Goal: Task Accomplishment & Management: Use online tool/utility

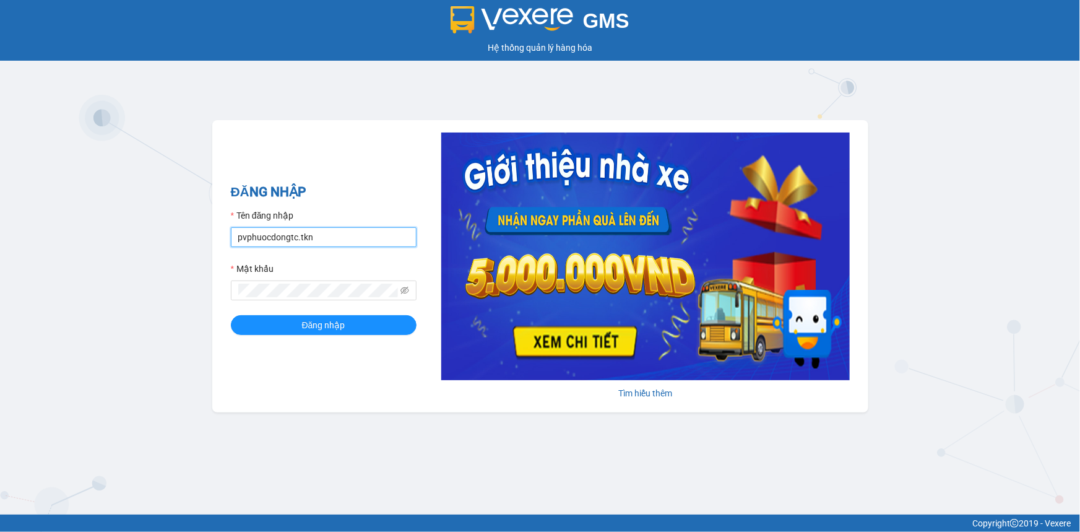
click at [340, 236] on input "pvphuocdongtc.tkn" at bounding box center [324, 237] width 186 height 20
type input "kimphung.tkn"
click at [334, 328] on span "Đăng nhập" at bounding box center [323, 325] width 43 height 14
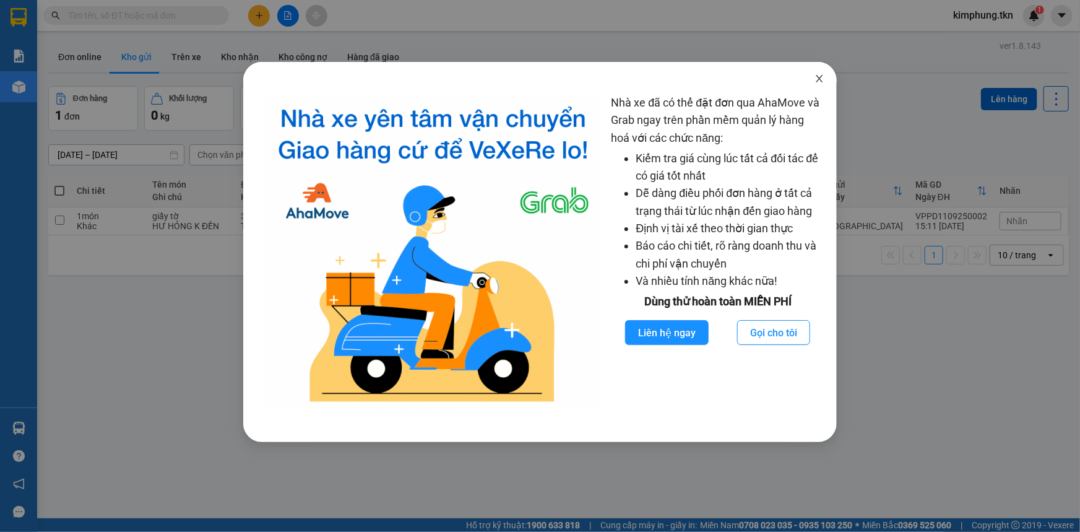
click at [819, 87] on span "Close" at bounding box center [819, 79] width 35 height 35
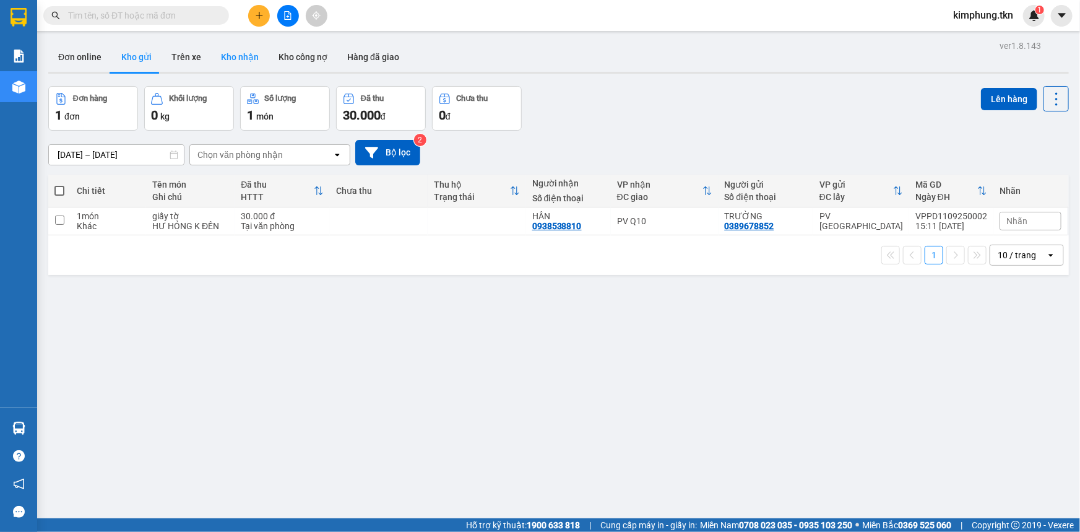
click at [249, 56] on button "Kho nhận" at bounding box center [240, 57] width 58 height 30
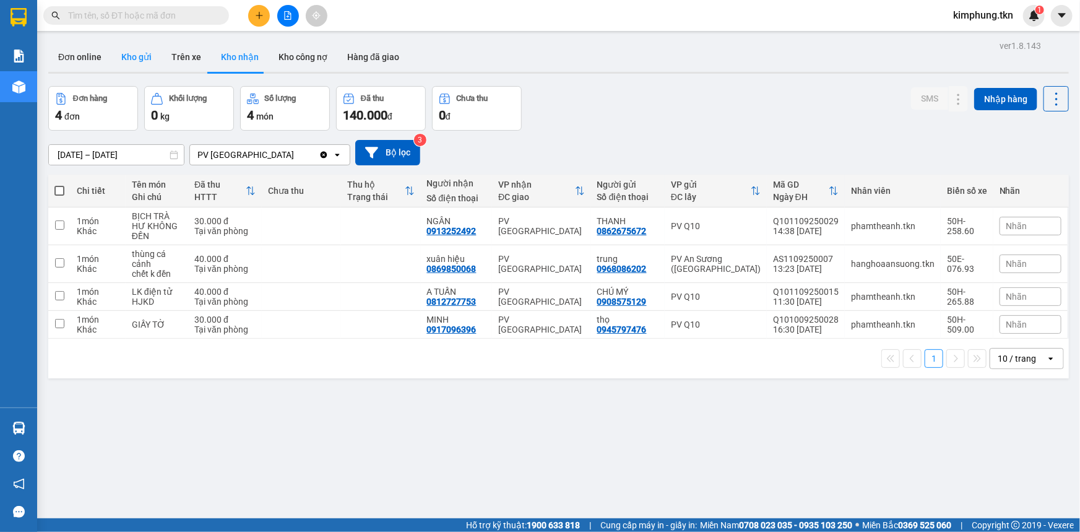
click at [151, 56] on button "Kho gửi" at bounding box center [136, 57] width 50 height 30
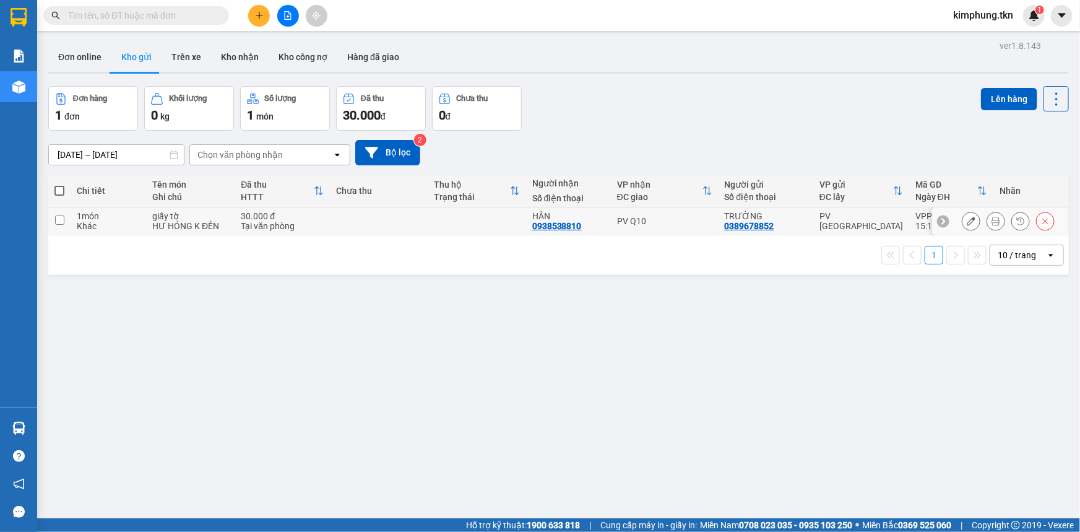
click at [59, 216] on input "checkbox" at bounding box center [59, 219] width 9 height 9
checkbox input "true"
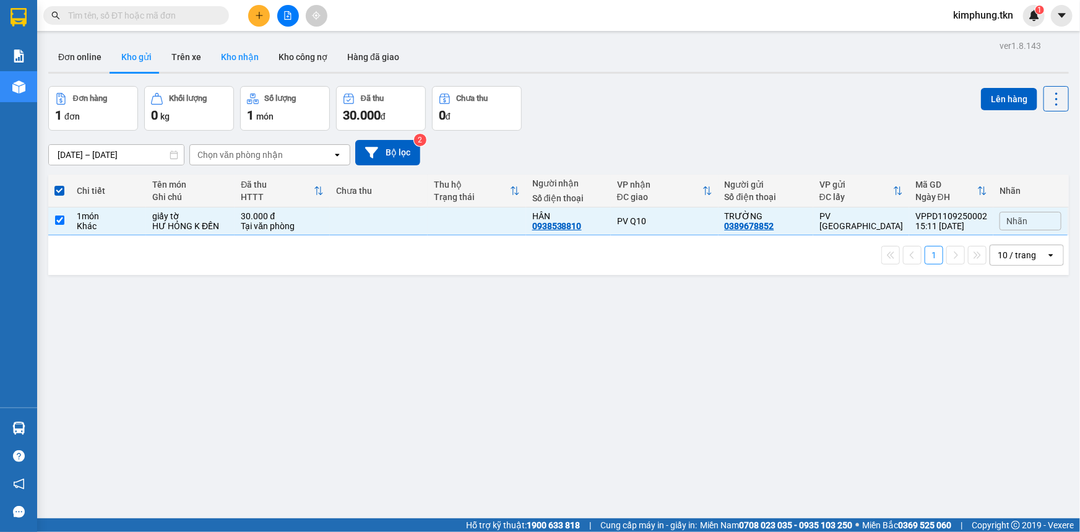
drag, startPoint x: 233, startPoint y: 64, endPoint x: 199, endPoint y: 104, distance: 51.8
click at [233, 64] on button "Kho nhận" at bounding box center [240, 57] width 58 height 30
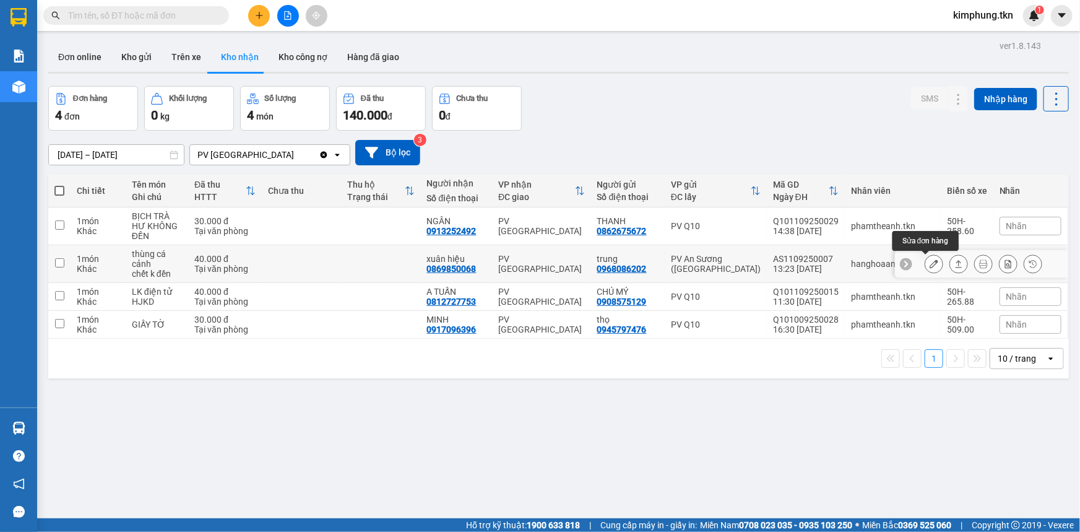
click at [930, 261] on icon at bounding box center [934, 263] width 9 height 9
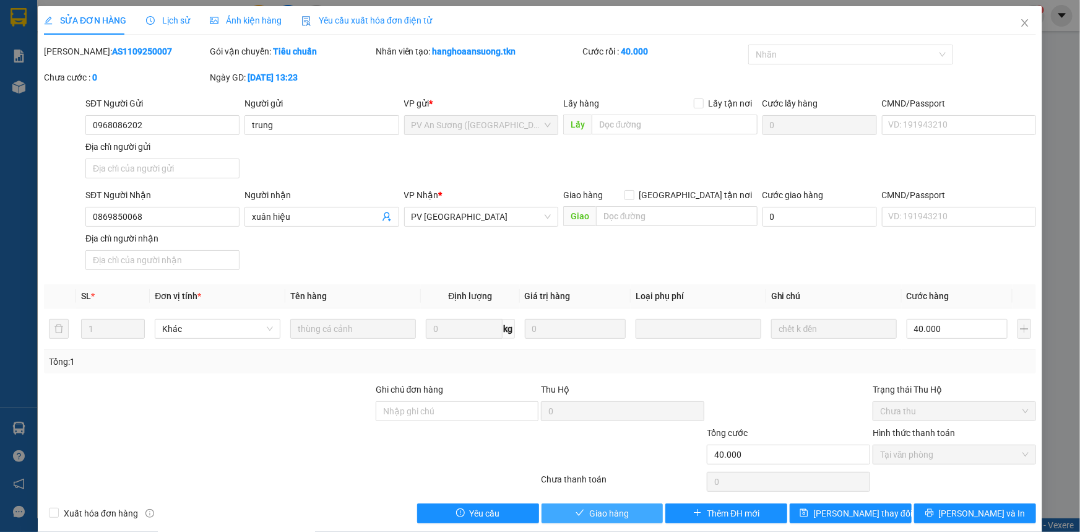
click at [632, 509] on button "Giao hàng" at bounding box center [603, 513] width 122 height 20
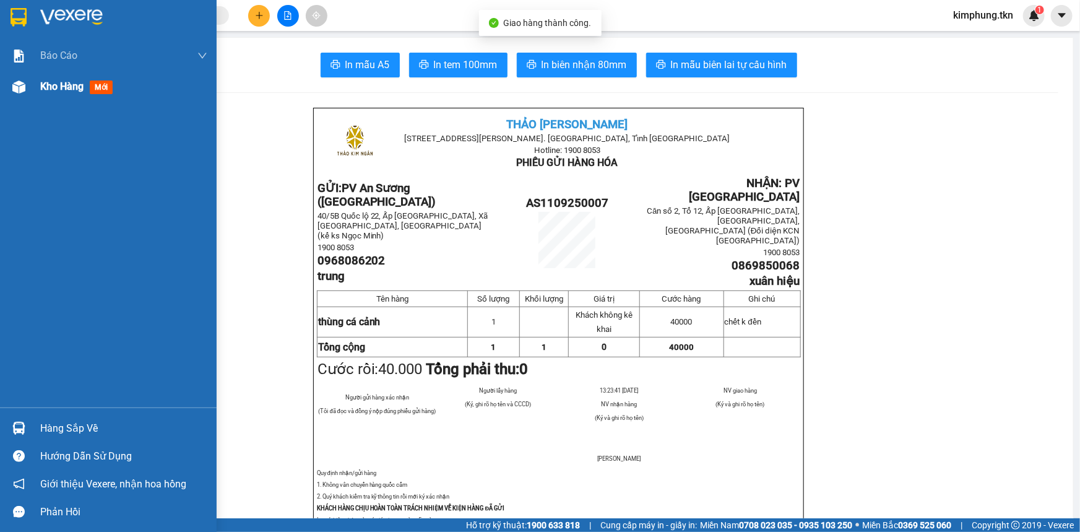
click at [71, 85] on span "Kho hàng" at bounding box center [61, 86] width 43 height 12
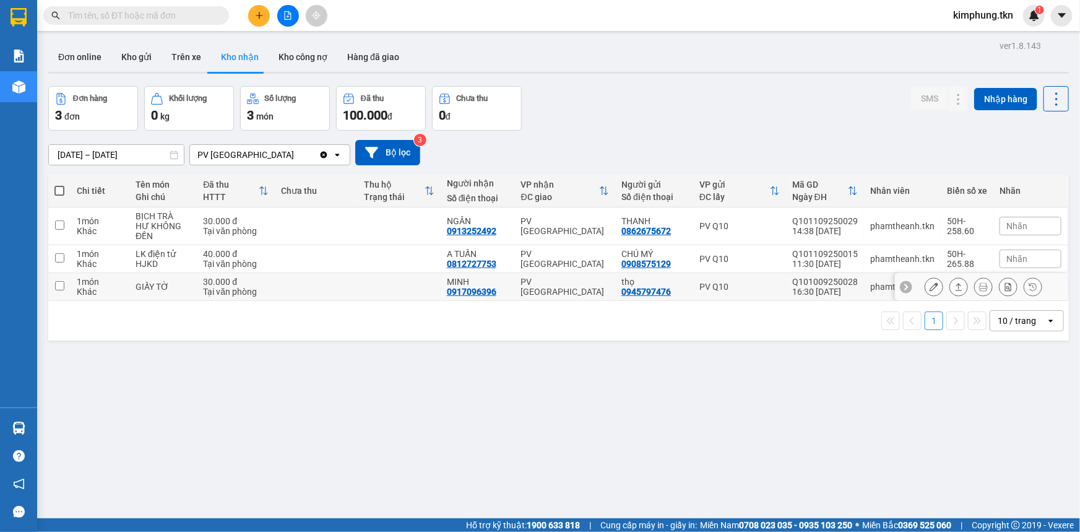
click at [930, 284] on icon at bounding box center [934, 286] width 9 height 9
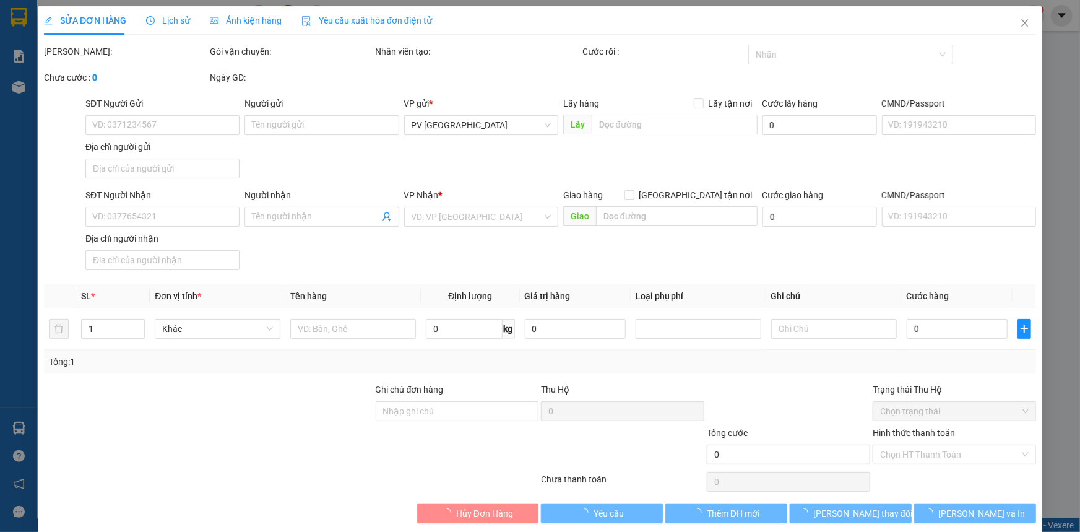
type input "0945797476"
type input "thọ"
type input "0917096396"
type input "MINH"
type input "30.000"
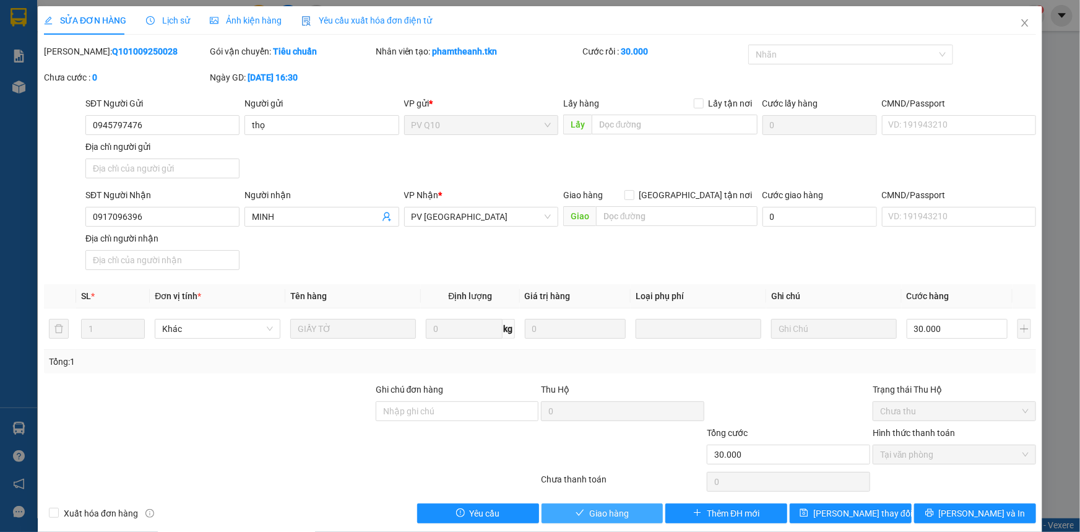
click at [618, 508] on span "Giao hàng" at bounding box center [609, 513] width 40 height 14
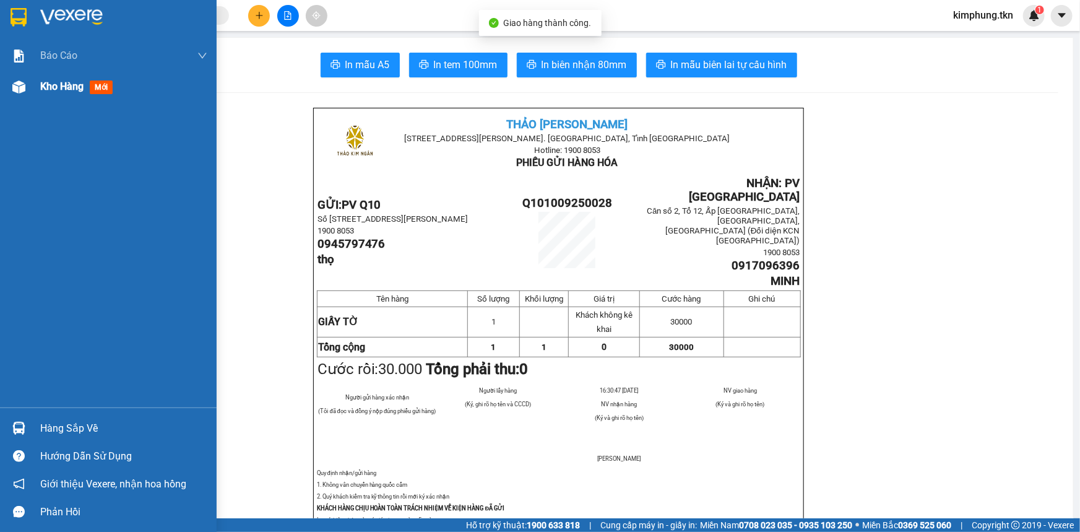
click at [51, 92] on span "Kho hàng" at bounding box center [61, 86] width 43 height 12
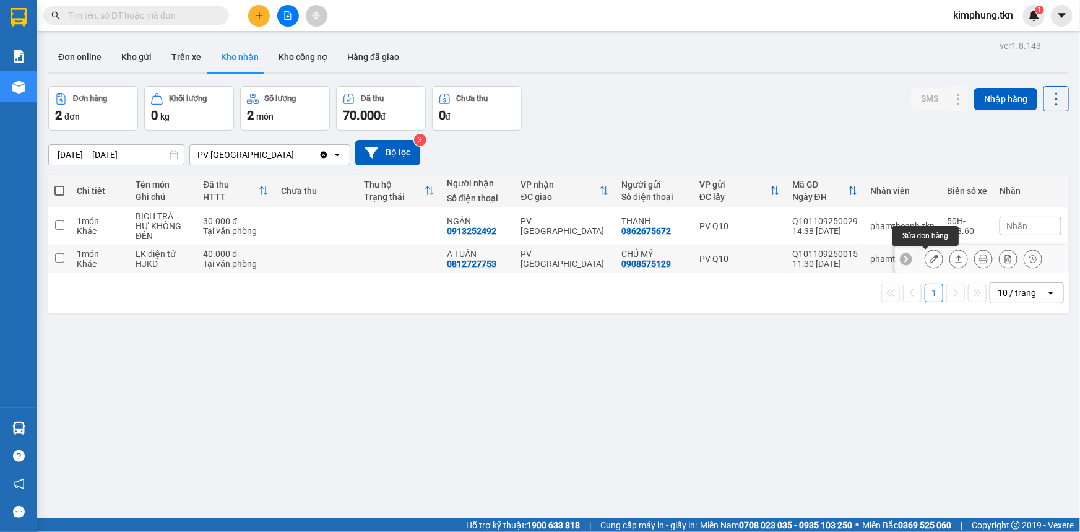
click at [930, 257] on icon at bounding box center [934, 258] width 9 height 9
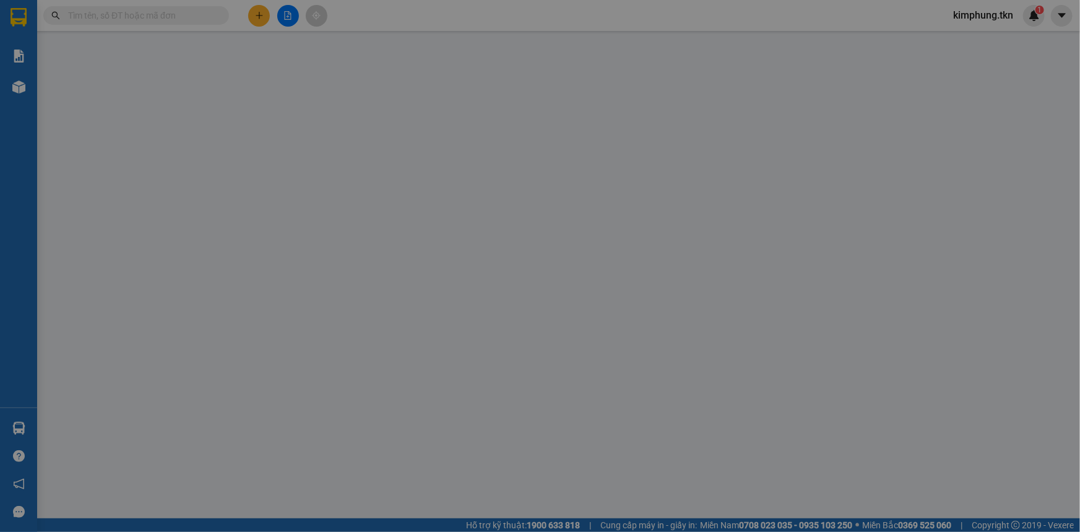
type input "0908575129"
type input "CHÚ MÝ"
type input "0812727753"
type input "A TUẤN"
type input "40.000"
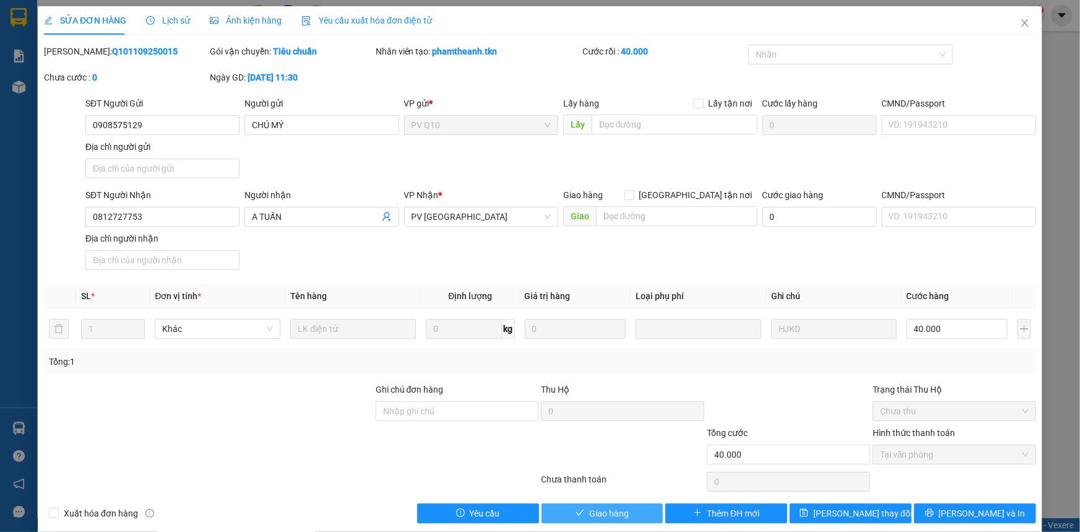
click at [595, 518] on span "Giao hàng" at bounding box center [609, 513] width 40 height 14
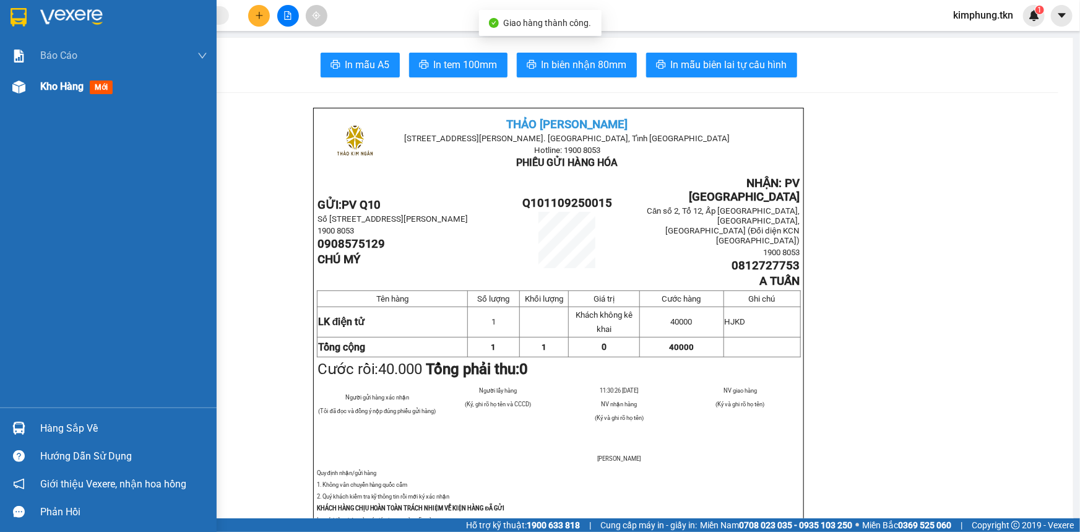
click at [58, 87] on span "Kho hàng" at bounding box center [61, 86] width 43 height 12
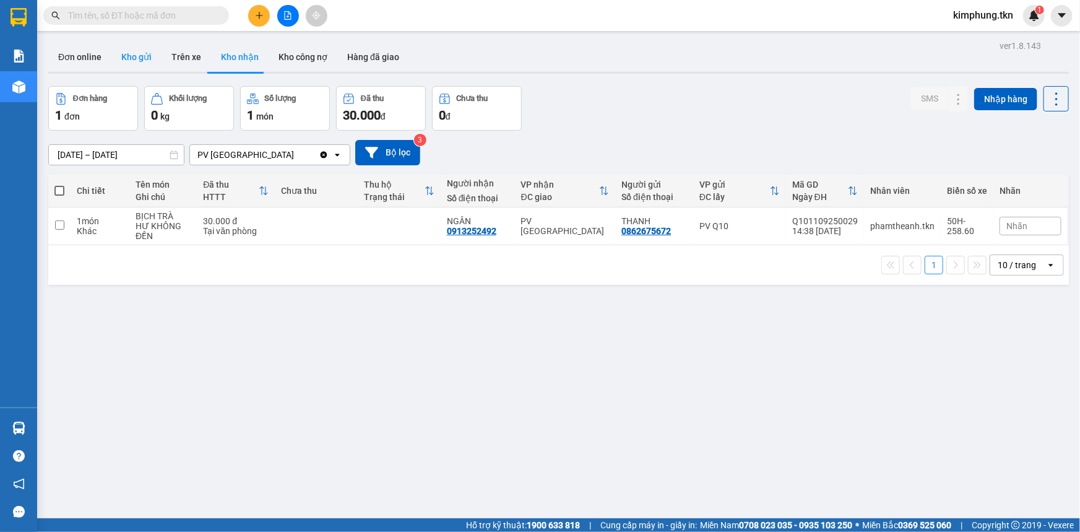
click at [142, 56] on button "Kho gửi" at bounding box center [136, 57] width 50 height 30
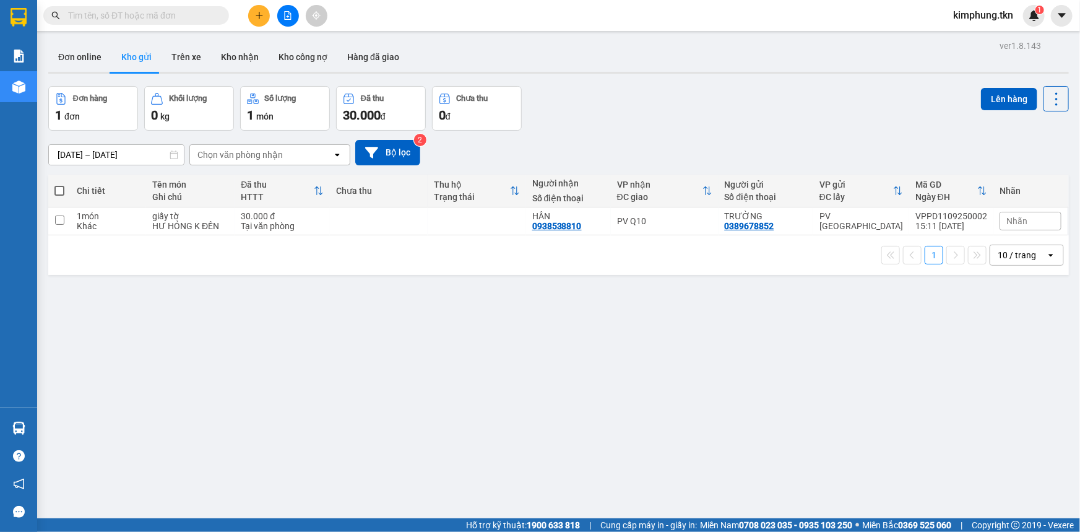
click at [57, 189] on span at bounding box center [59, 191] width 10 height 10
click at [59, 184] on input "checkbox" at bounding box center [59, 184] width 0 height 0
checkbox input "true"
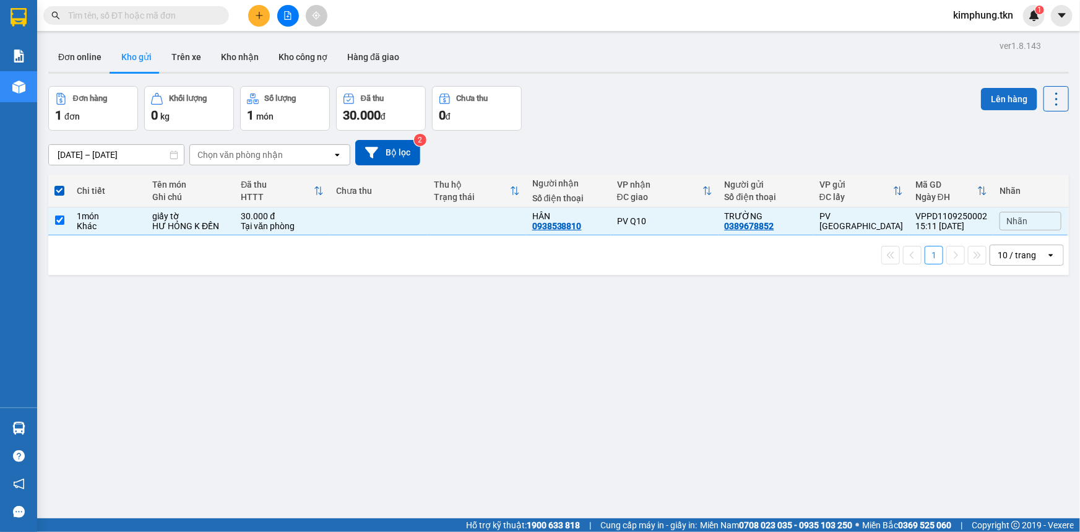
click at [1013, 92] on button "Lên hàng" at bounding box center [1009, 99] width 56 height 22
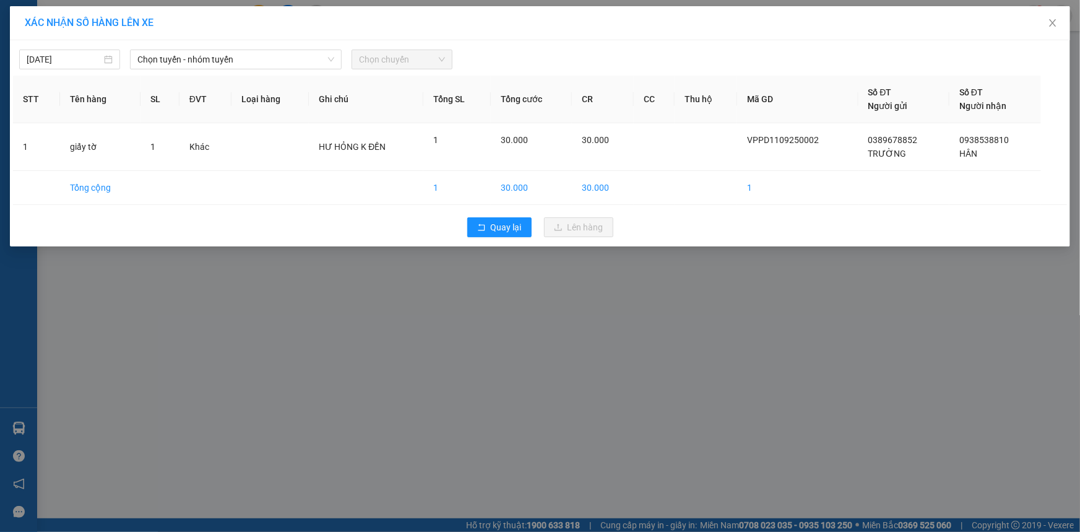
click at [556, 317] on div "XÁC NHẬN SỐ HÀNG LÊN XE 12/09/2025 Chọn tuyến - nhóm tuyến Chọn chuyến STT Tên …" at bounding box center [540, 266] width 1080 height 532
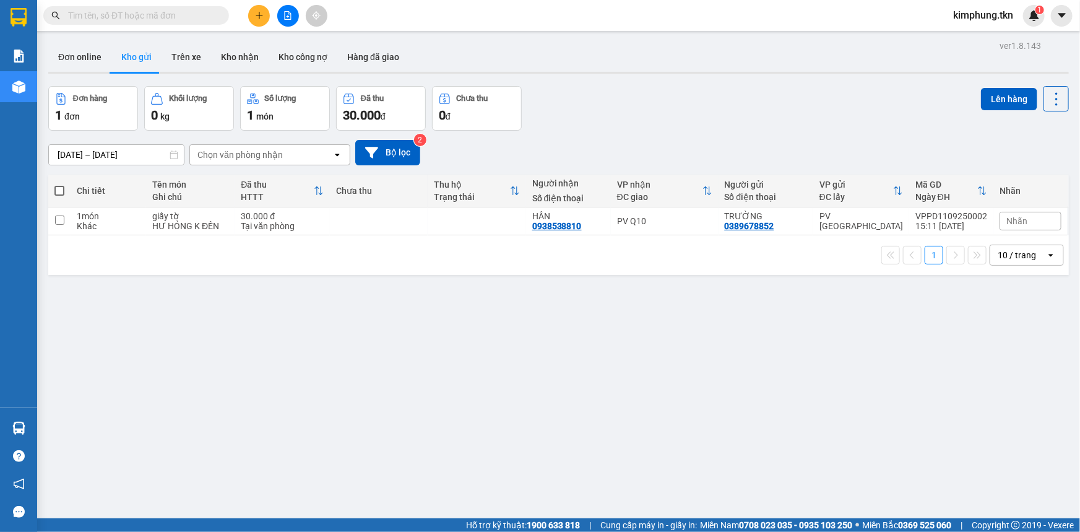
click at [57, 189] on span at bounding box center [59, 191] width 10 height 10
click at [59, 184] on input "checkbox" at bounding box center [59, 184] width 0 height 0
checkbox input "true"
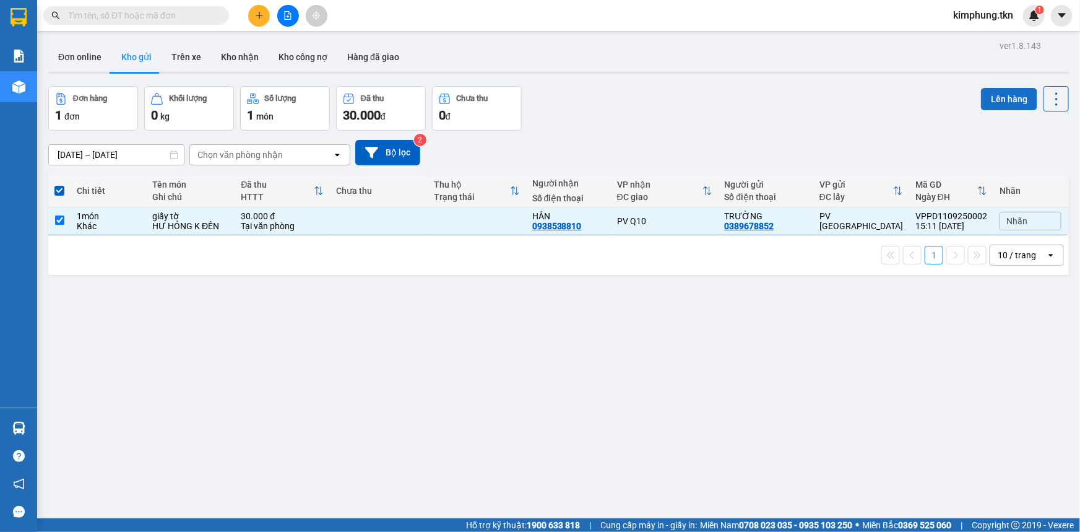
click at [1003, 102] on button "Lên hàng" at bounding box center [1009, 99] width 56 height 22
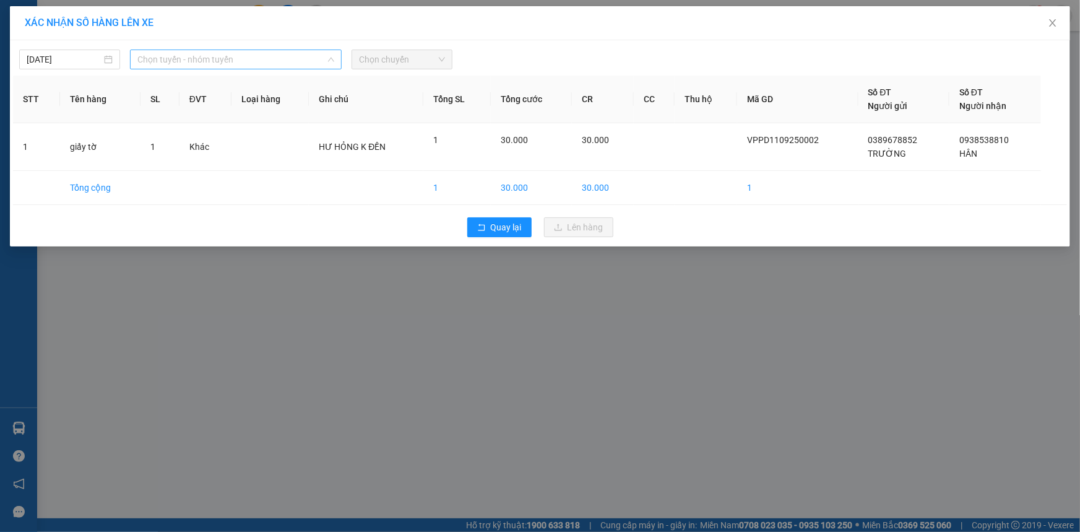
click at [276, 64] on span "Chọn tuyến - nhóm tuyến" at bounding box center [235, 59] width 197 height 19
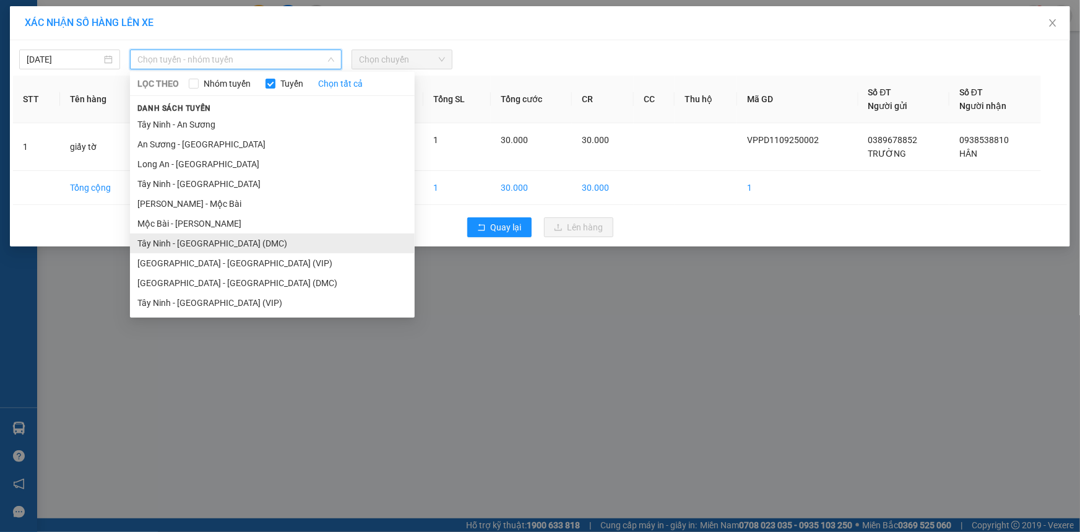
click at [220, 238] on li "Tây Ninh - [GEOGRAPHIC_DATA] (DMC)" at bounding box center [272, 243] width 285 height 20
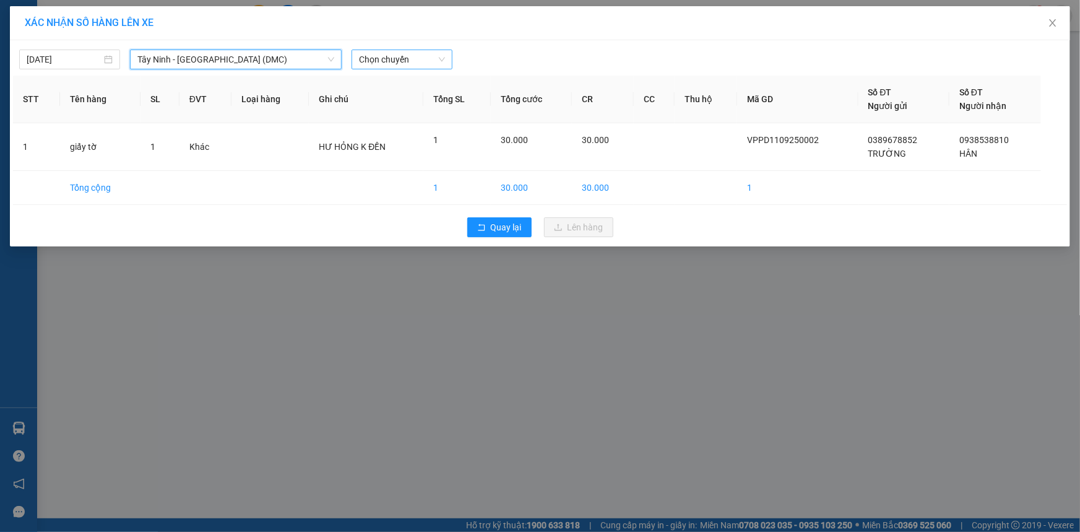
click at [408, 65] on span "Chọn chuyến" at bounding box center [402, 59] width 86 height 19
click at [359, 337] on div "XÁC NHẬN SỐ HÀNG LÊN XE 11/09/2025 Tây Ninh - Sài Gòn (DMC) LỌC THEO Nhóm tuyến…" at bounding box center [540, 266] width 1080 height 532
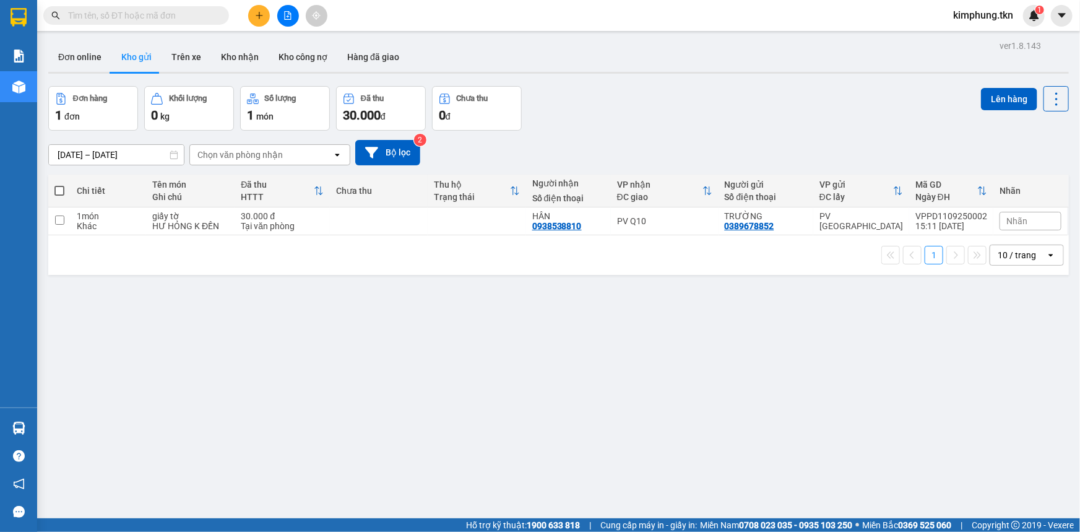
click at [56, 191] on span at bounding box center [59, 191] width 10 height 10
click at [59, 184] on input "checkbox" at bounding box center [59, 184] width 0 height 0
checkbox input "true"
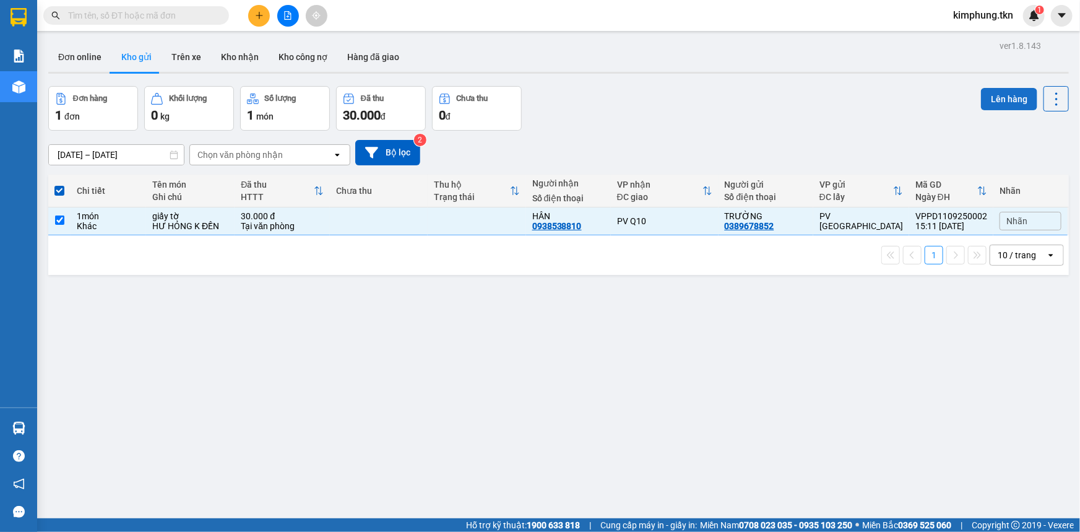
click at [1017, 93] on button "Lên hàng" at bounding box center [1009, 99] width 56 height 22
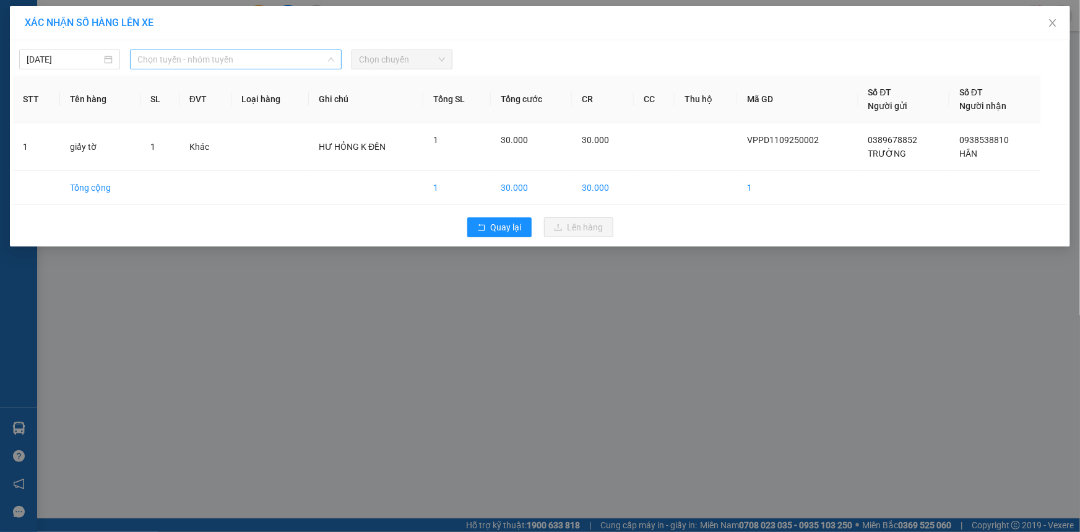
click at [260, 59] on span "Chọn tuyến - nhóm tuyến" at bounding box center [235, 59] width 197 height 19
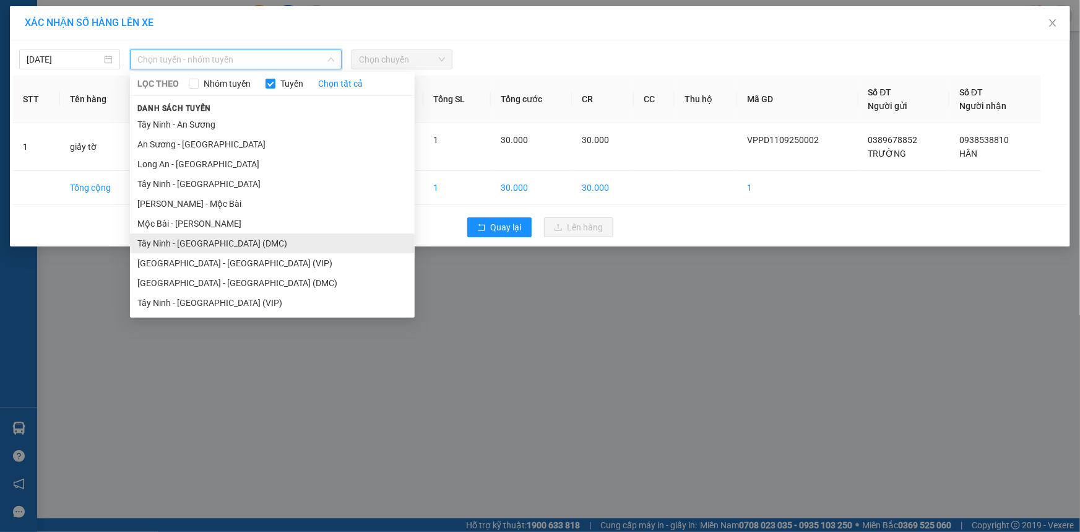
click at [213, 241] on li "Tây Ninh - [GEOGRAPHIC_DATA] (DMC)" at bounding box center [272, 243] width 285 height 20
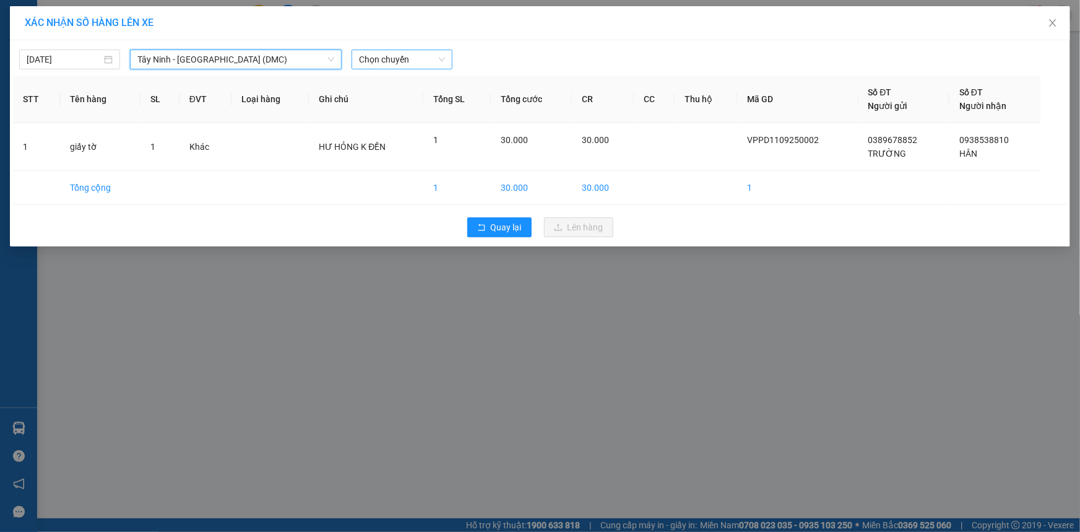
click at [397, 54] on span "Chọn chuyến" at bounding box center [402, 59] width 86 height 19
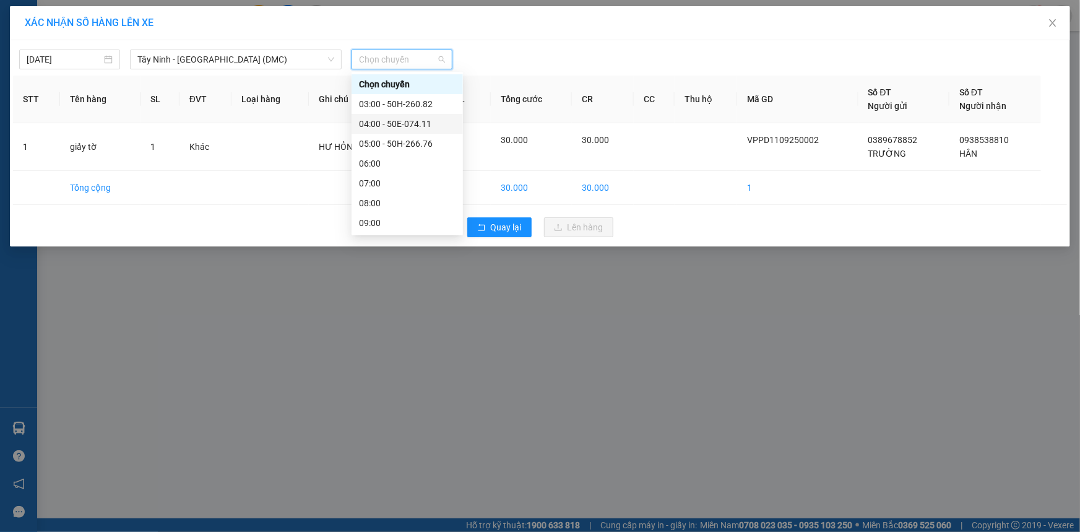
click at [424, 123] on div "04:00 - 50E-074.11" at bounding box center [407, 124] width 97 height 14
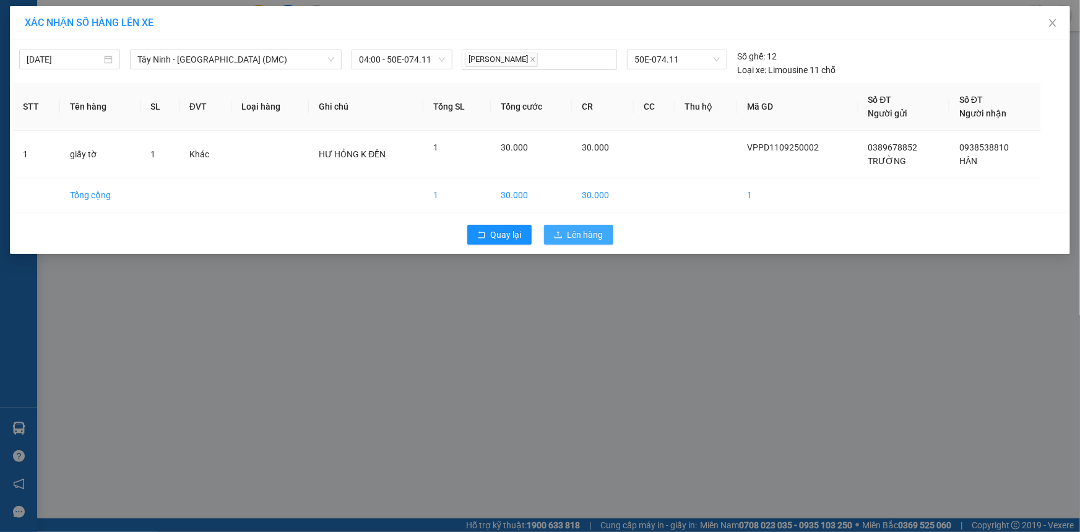
click at [592, 230] on span "Lên hàng" at bounding box center [586, 235] width 36 height 14
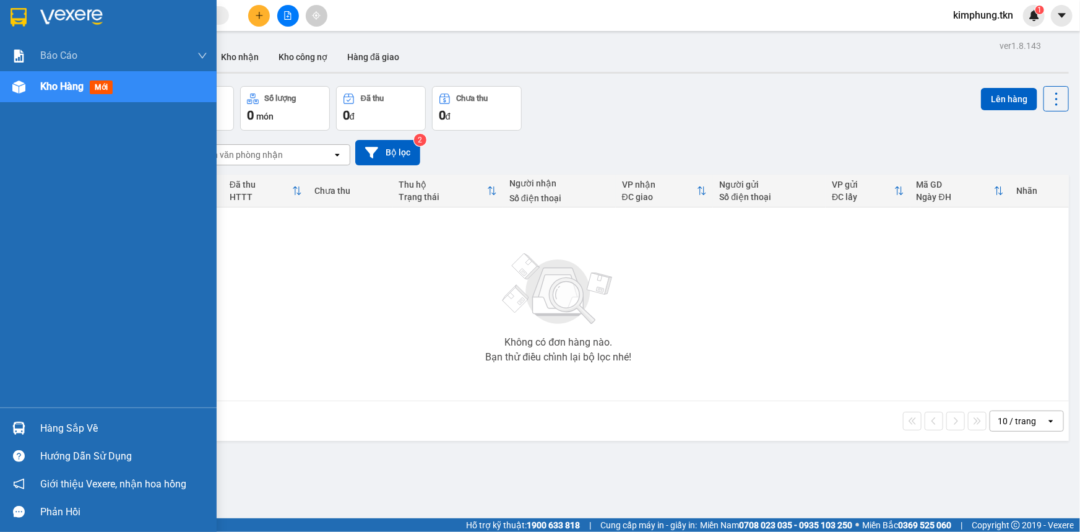
click at [59, 424] on div "Hàng sắp về" at bounding box center [123, 428] width 167 height 19
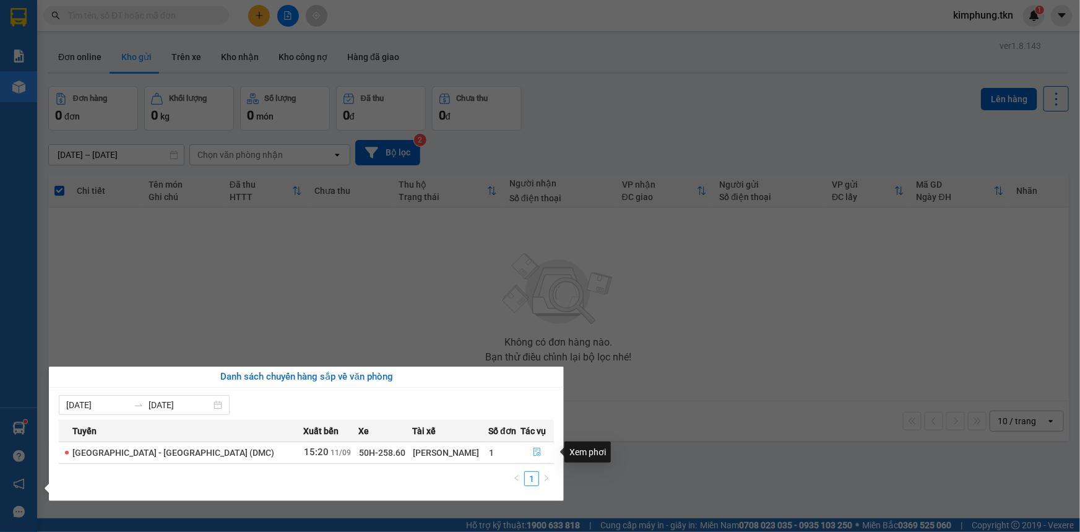
click at [535, 451] on icon "file-done" at bounding box center [537, 451] width 9 height 9
